Goal: Check status: Check status

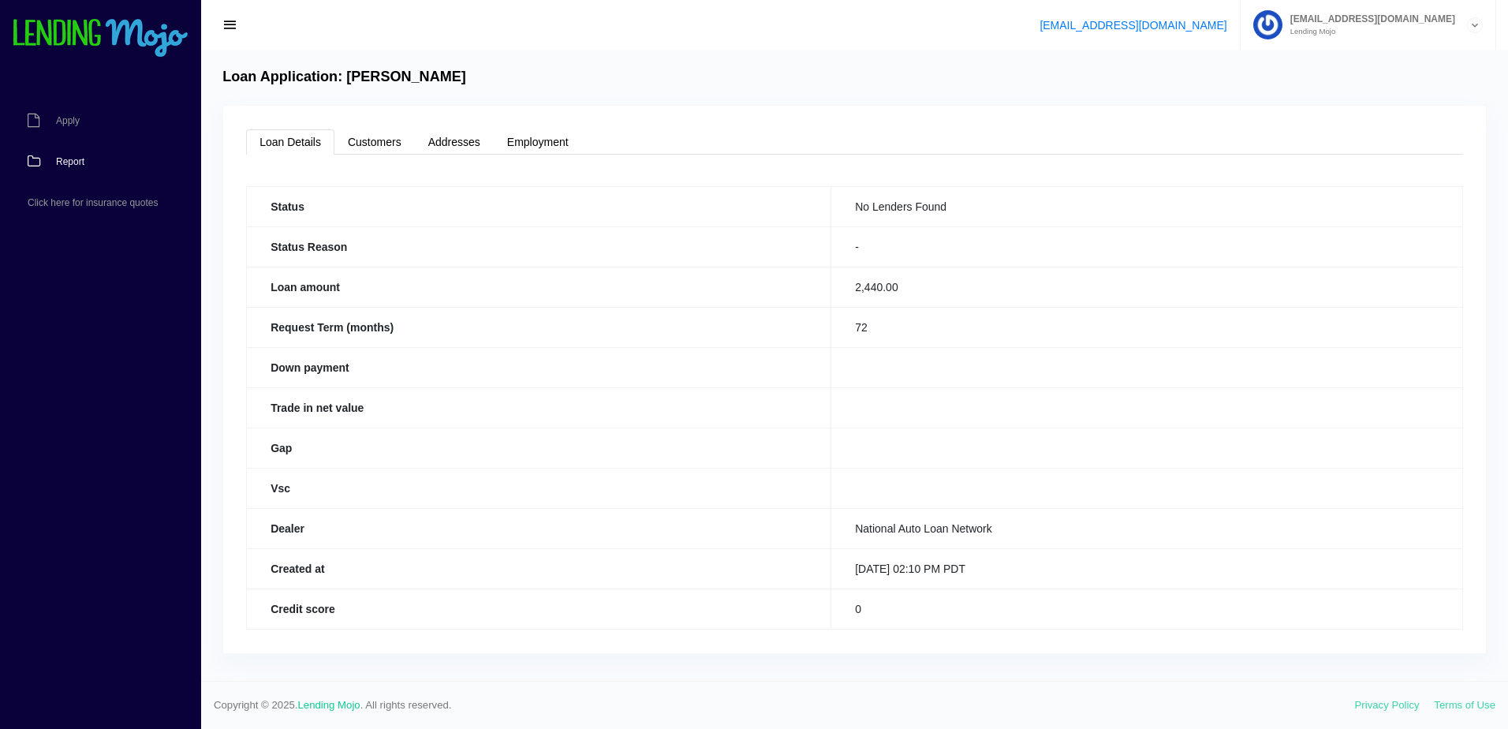
click at [69, 168] on link "Report" at bounding box center [92, 161] width 185 height 41
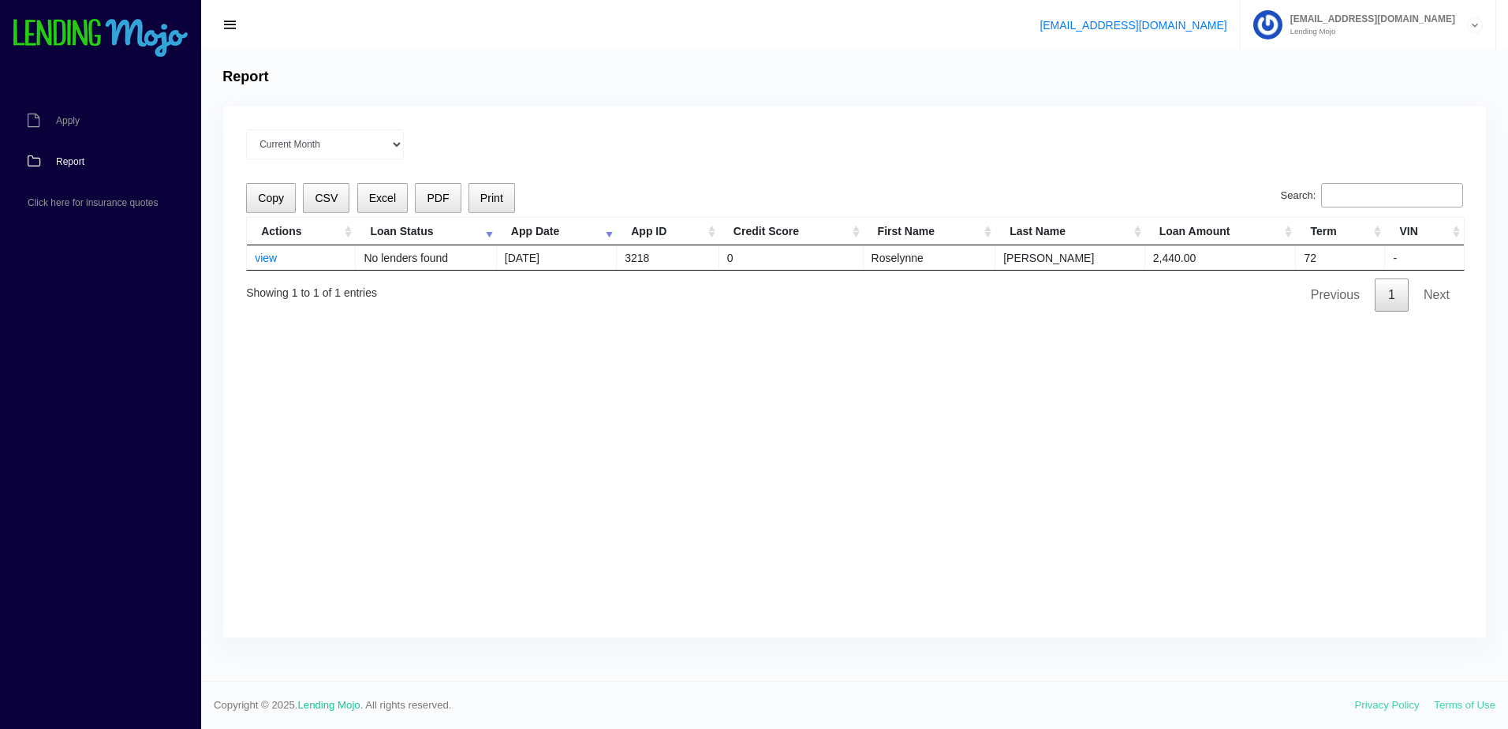
click at [279, 256] on td "view" at bounding box center [301, 257] width 109 height 24
click at [264, 256] on link "view" at bounding box center [266, 258] width 22 height 13
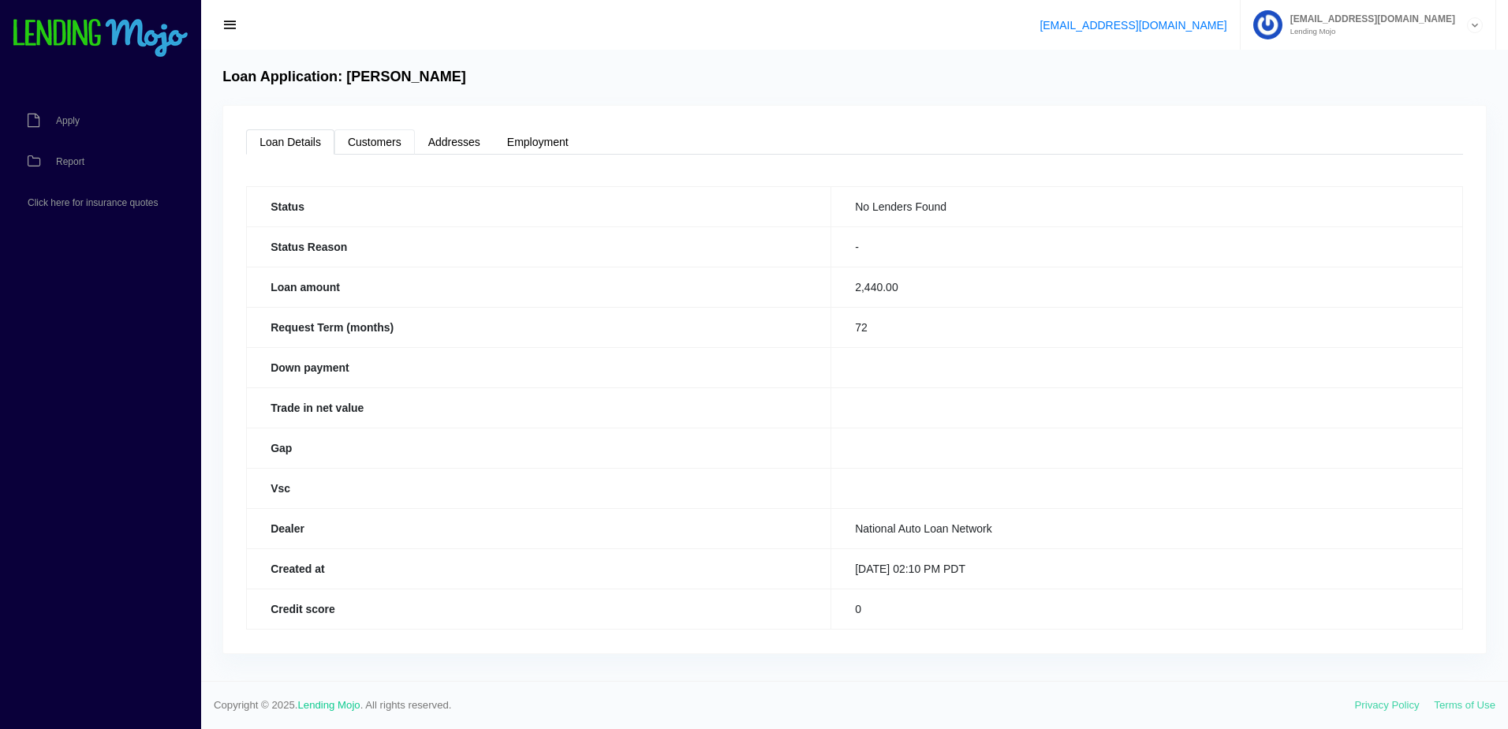
click at [371, 135] on link "Customers" at bounding box center [374, 141] width 80 height 25
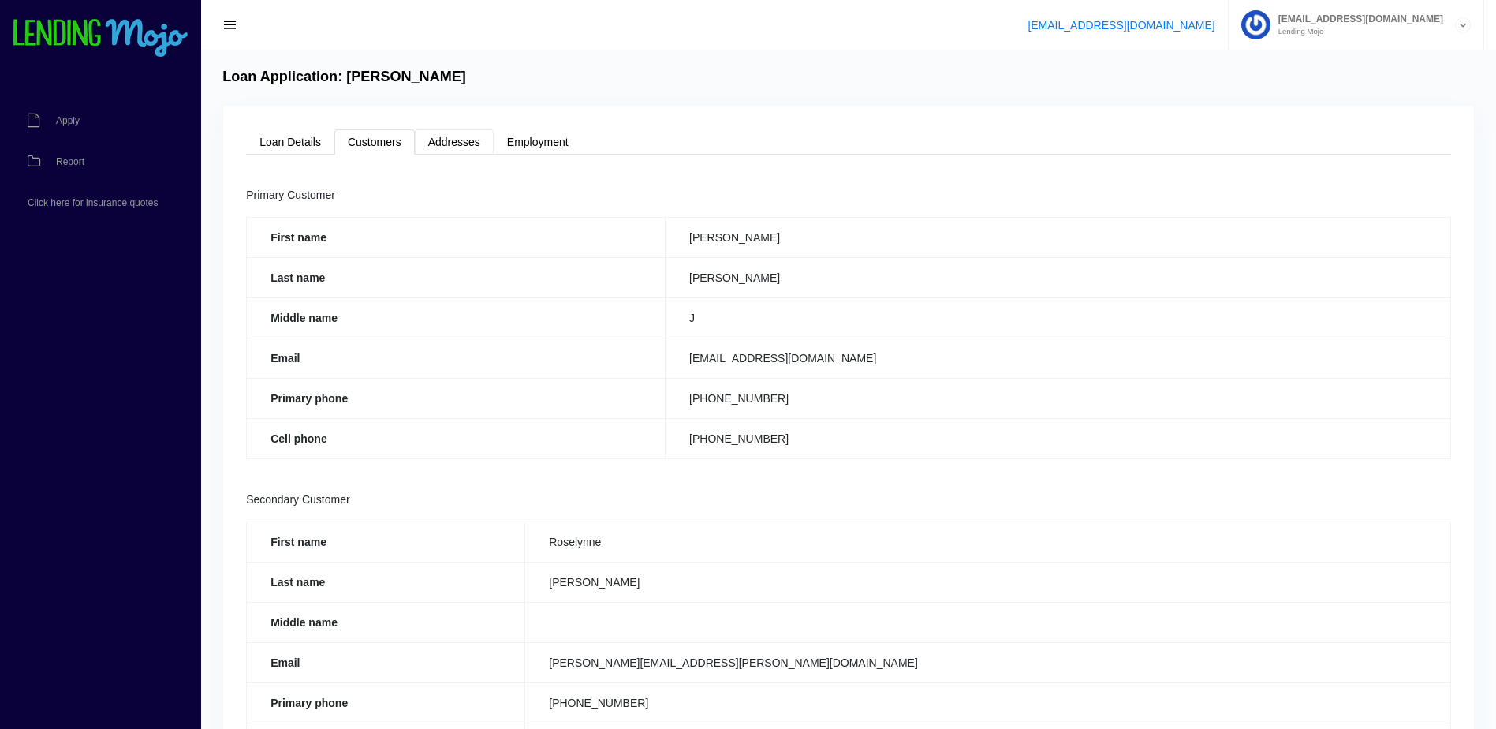
click at [469, 151] on link "Addresses" at bounding box center [454, 141] width 79 height 25
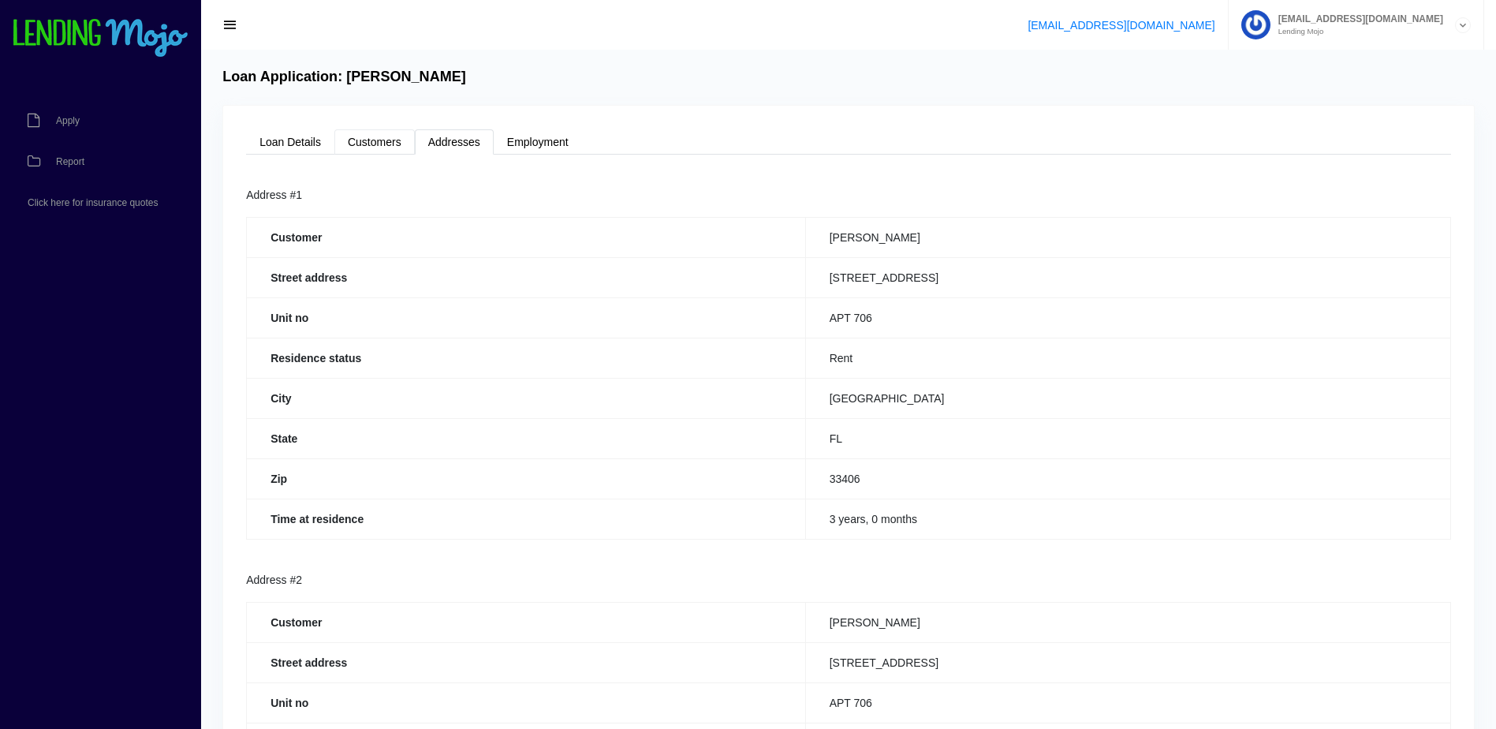
click at [374, 153] on link "Customers" at bounding box center [374, 141] width 80 height 25
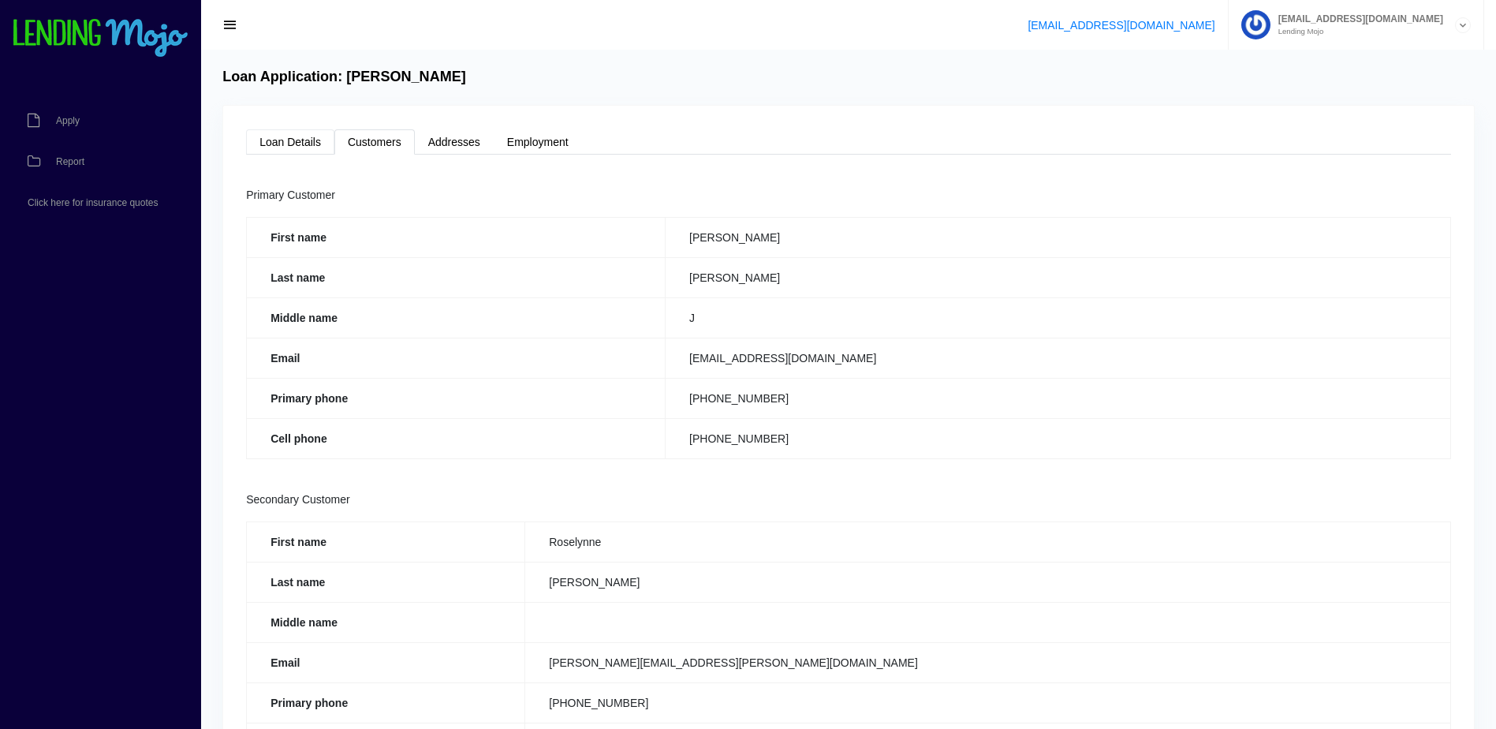
click at [295, 129] on link "Loan Details" at bounding box center [290, 141] width 88 height 25
